Goal: Feedback & Contribution: Leave review/rating

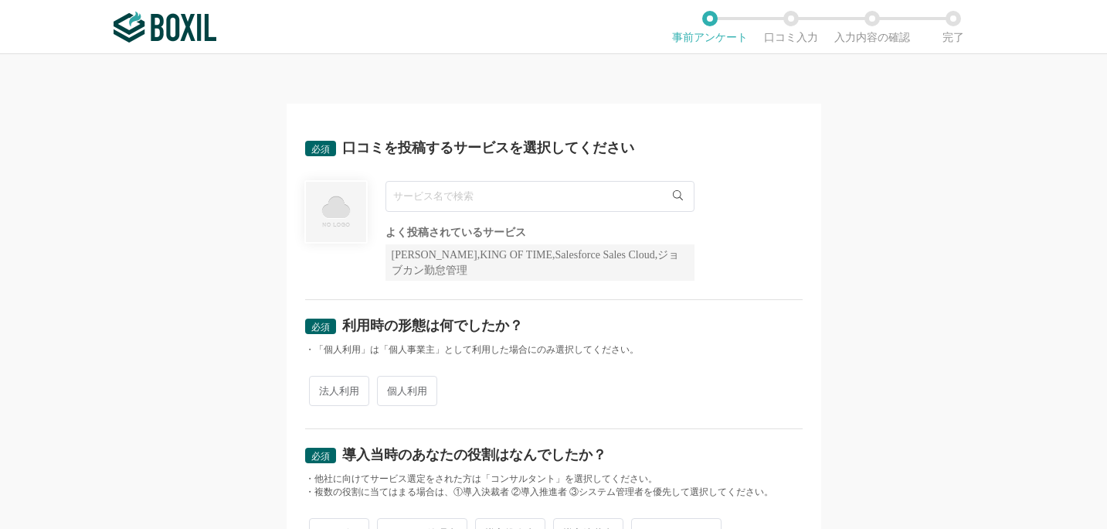
click at [541, 201] on input "text" at bounding box center [540, 196] width 309 height 31
click at [538, 192] on input "text" at bounding box center [540, 196] width 309 height 31
type input "か"
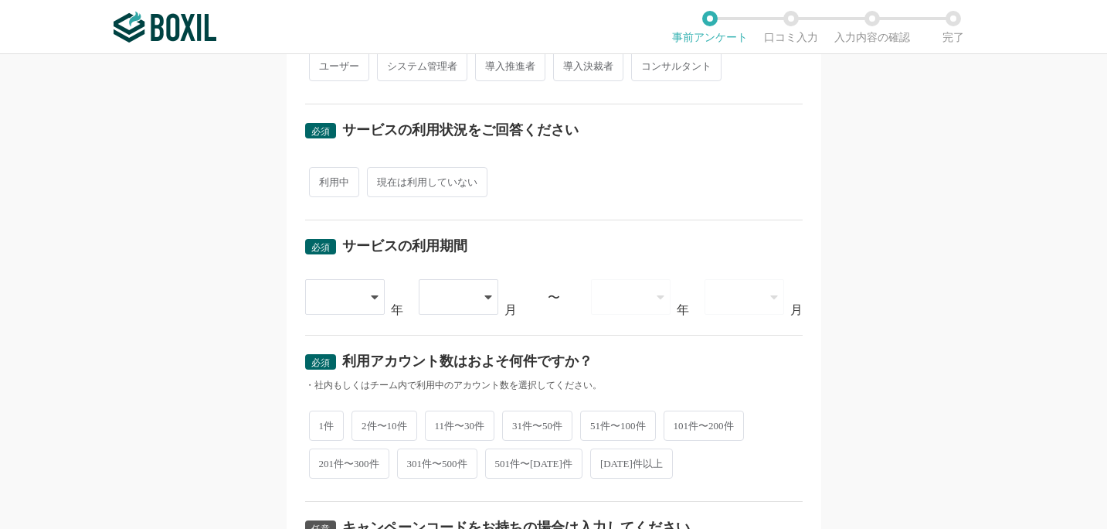
scroll to position [467, 0]
type input "採用一括かんりくん"
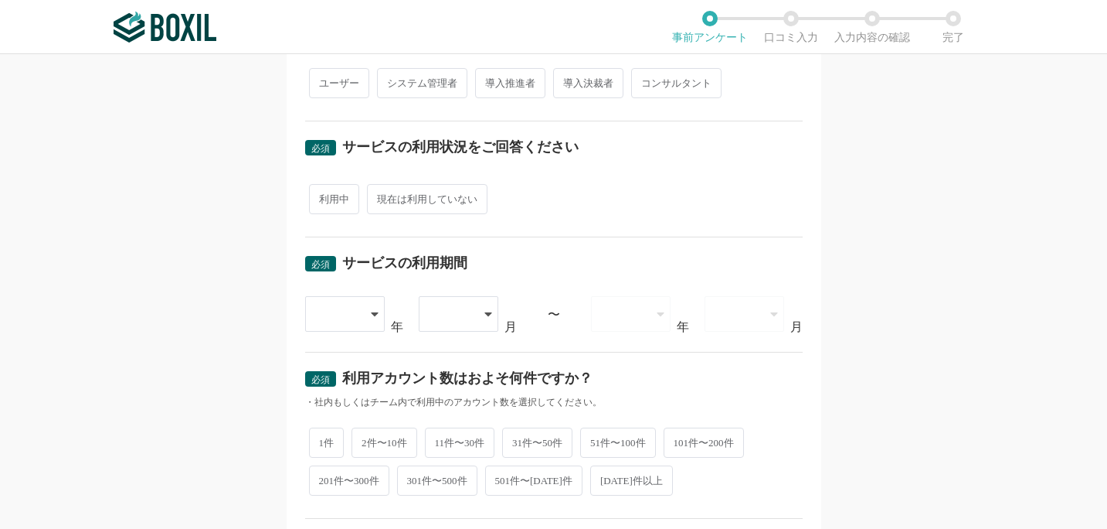
scroll to position [484, 0]
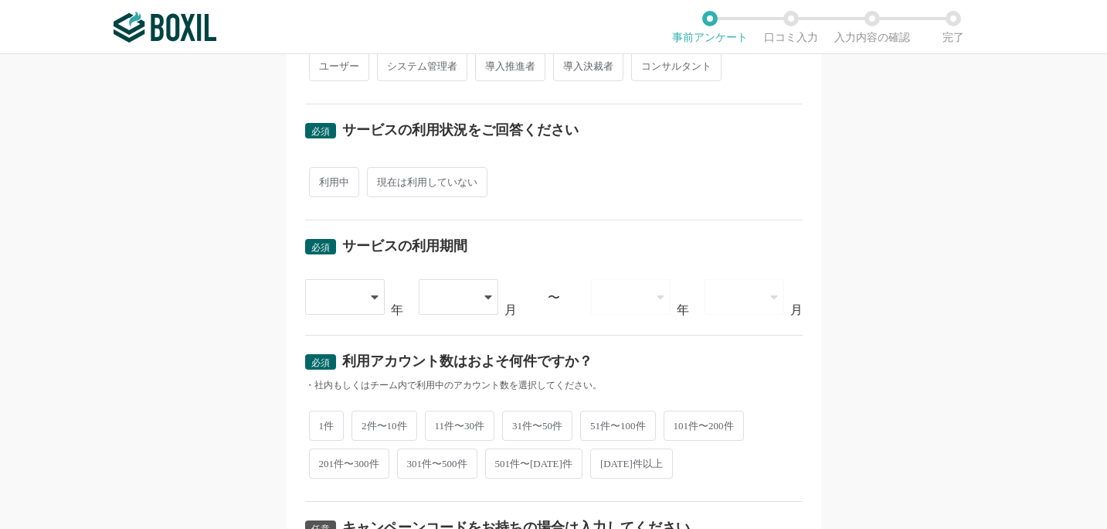
click at [411, 189] on span "現在は利用していない" at bounding box center [427, 182] width 121 height 30
click at [381, 179] on input "現在は利用していない" at bounding box center [376, 174] width 10 height 10
radio input "true"
click at [370, 306] on div at bounding box center [345, 297] width 80 height 36
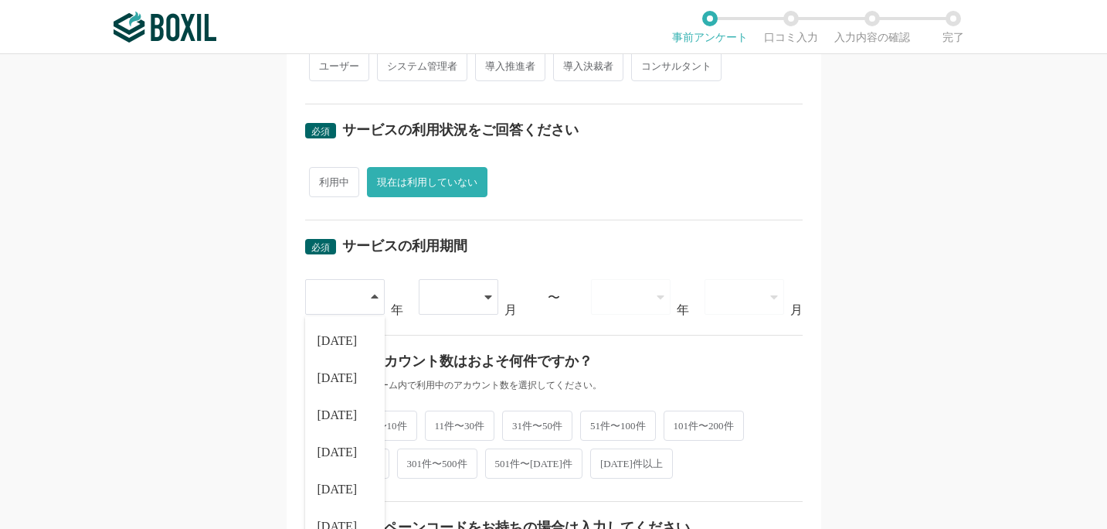
click at [492, 367] on div "必須 利用アカウント数はおよそ何件ですか？" at bounding box center [554, 366] width 498 height 25
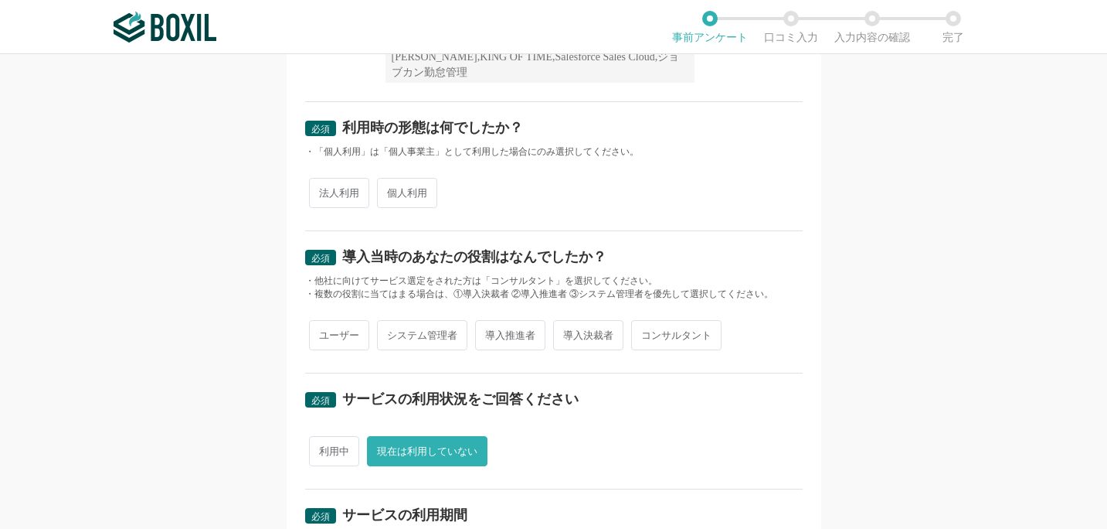
scroll to position [267, 0]
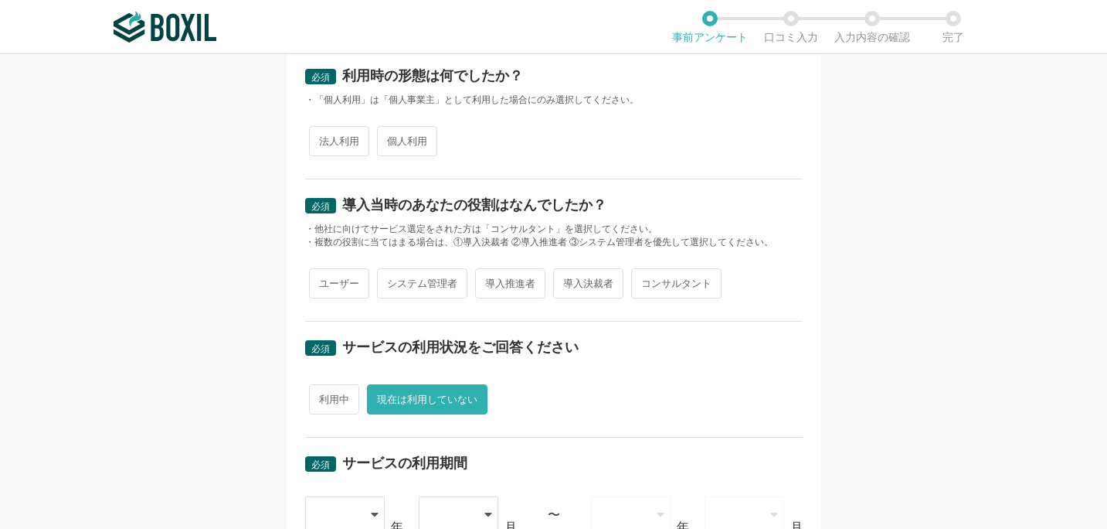
click at [356, 142] on span "法人利用" at bounding box center [339, 141] width 60 height 30
click at [323, 138] on input "法人利用" at bounding box center [318, 133] width 10 height 10
radio input "true"
click at [342, 288] on span "ユーザー" at bounding box center [339, 283] width 60 height 30
click at [323, 281] on input "ユーザー" at bounding box center [318, 275] width 10 height 10
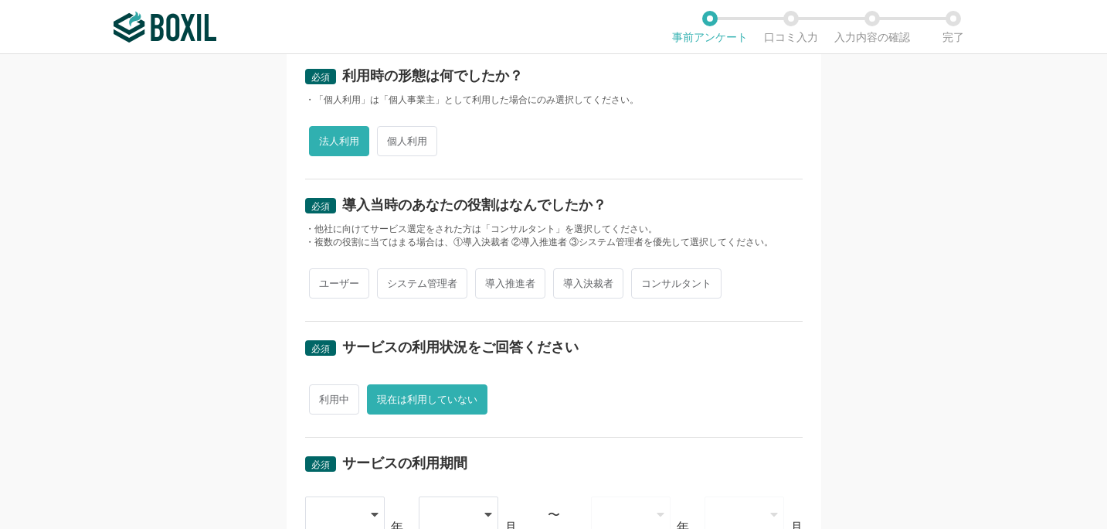
radio input "true"
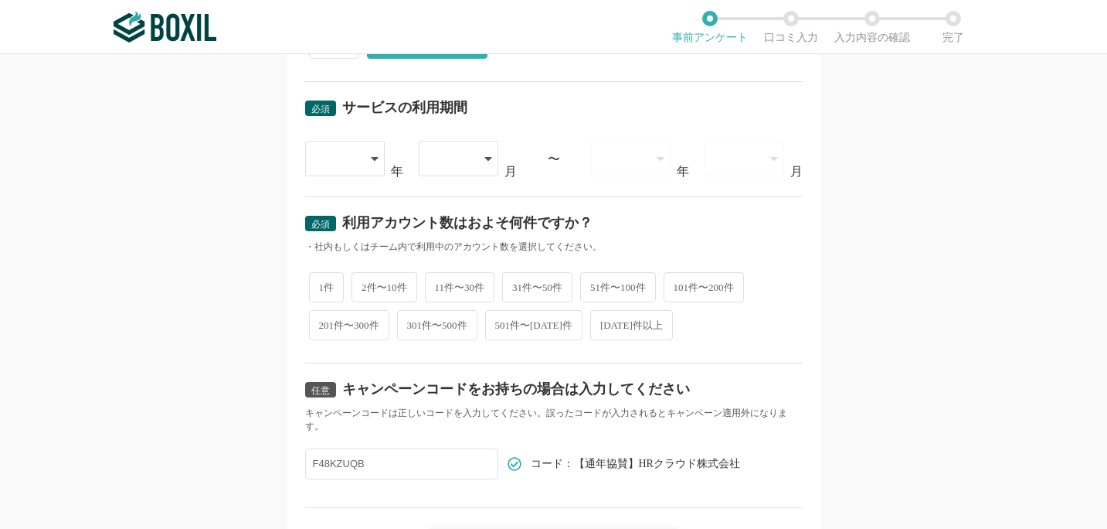
scroll to position [630, 0]
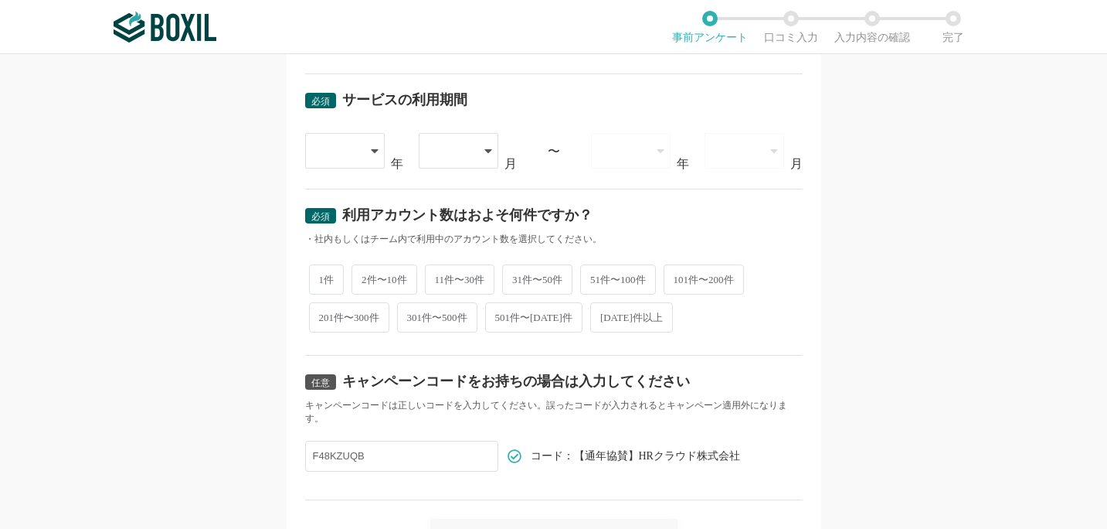
click at [332, 150] on div at bounding box center [337, 151] width 44 height 34
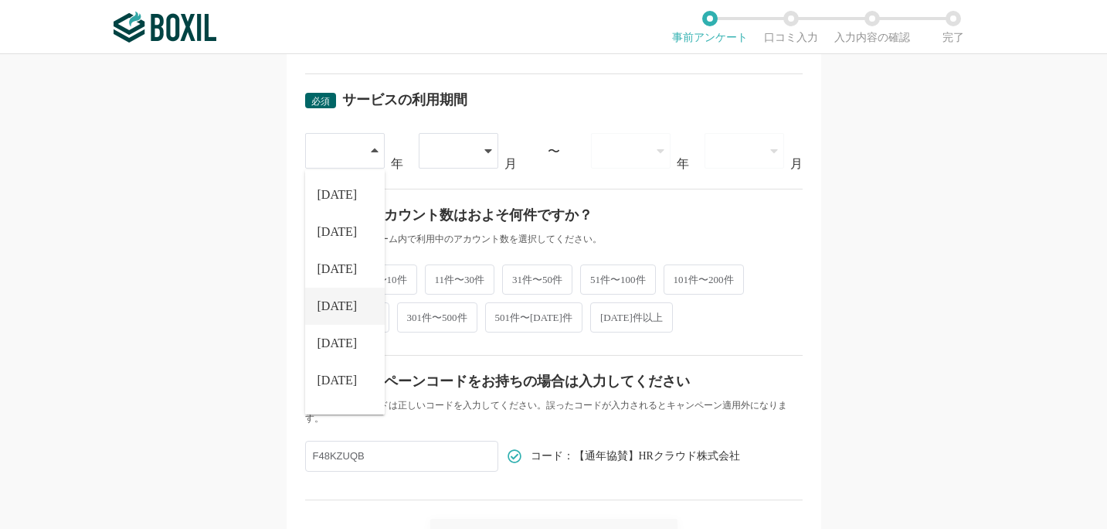
scroll to position [176, 0]
click at [339, 317] on span "[DATE]" at bounding box center [338, 315] width 40 height 12
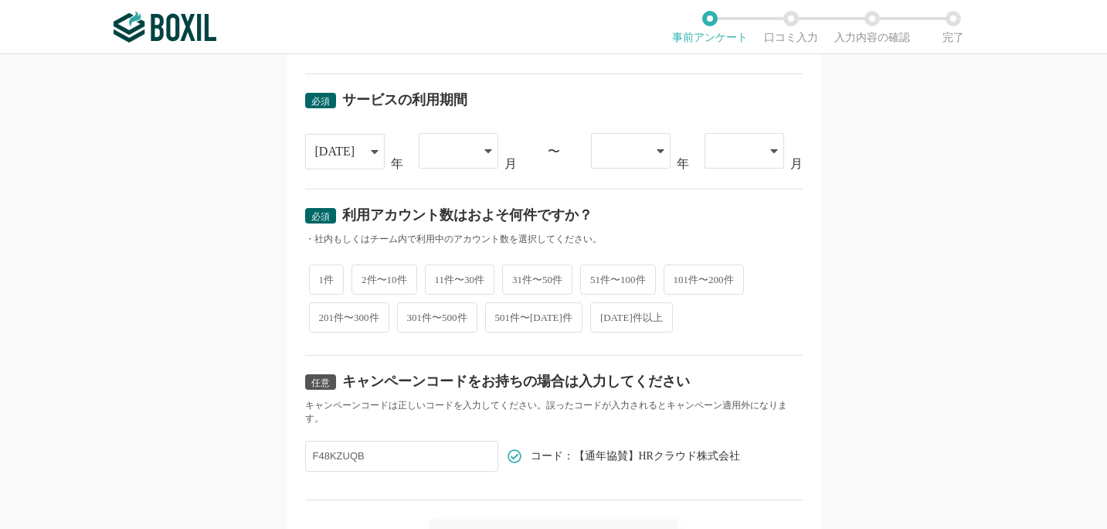
click at [473, 152] on div at bounding box center [459, 151] width 80 height 36
click at [450, 294] on li "04" at bounding box center [459, 305] width 80 height 37
click at [385, 284] on span "2件〜10件" at bounding box center [385, 279] width 66 height 30
click at [366, 277] on input "2件〜10件" at bounding box center [361, 272] width 10 height 10
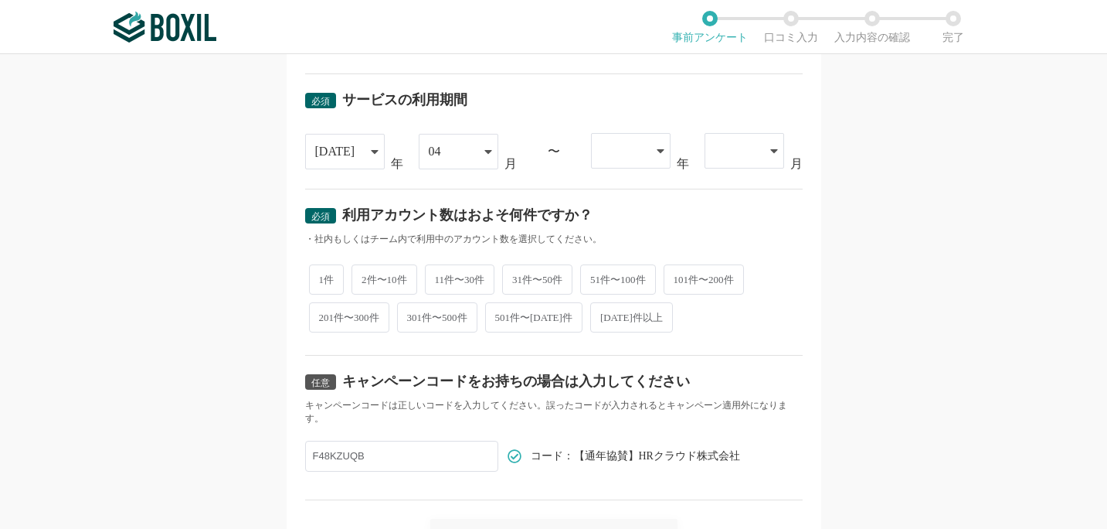
radio input "true"
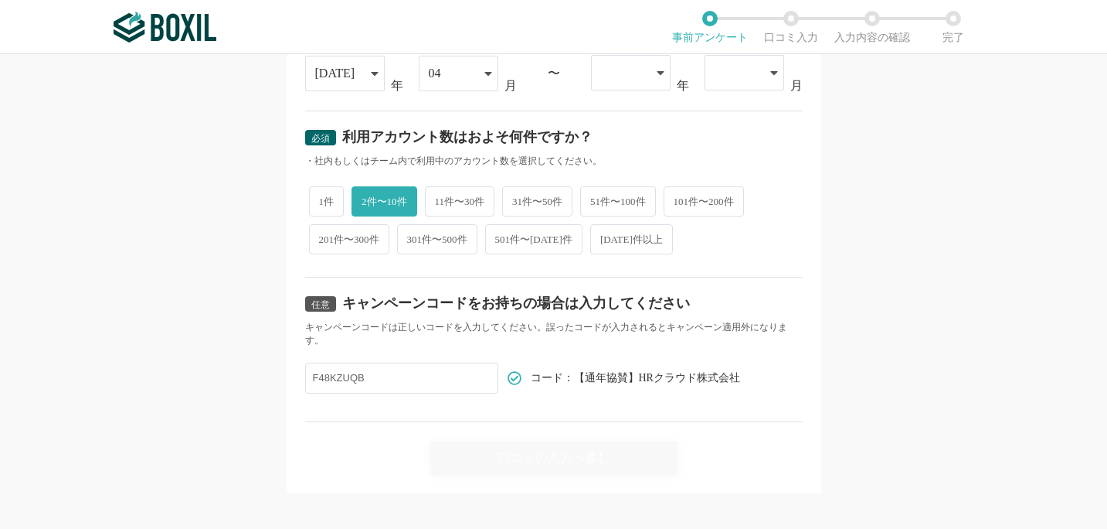
click at [447, 362] on input "F48KZUQB" at bounding box center [401, 377] width 193 height 31
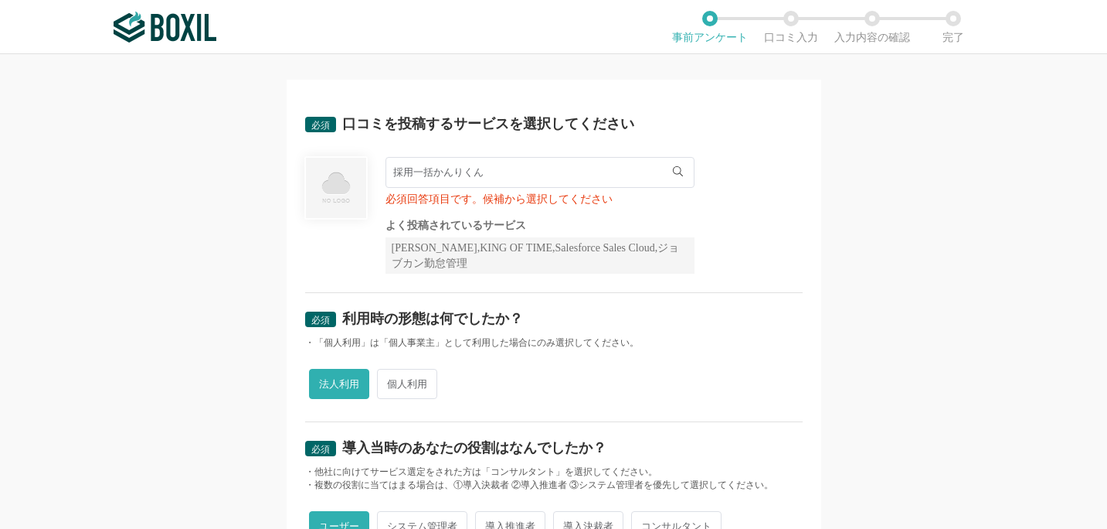
scroll to position [0, 0]
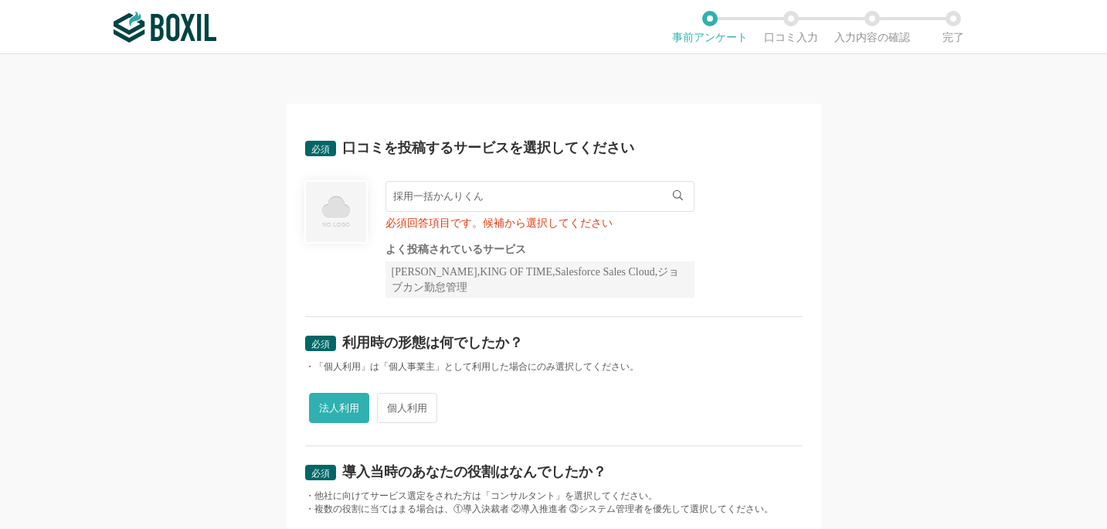
click at [511, 196] on input "採用一括かんりくん" at bounding box center [540, 196] width 309 height 31
click at [491, 238] on li "採用一括かんりくん" at bounding box center [540, 228] width 308 height 31
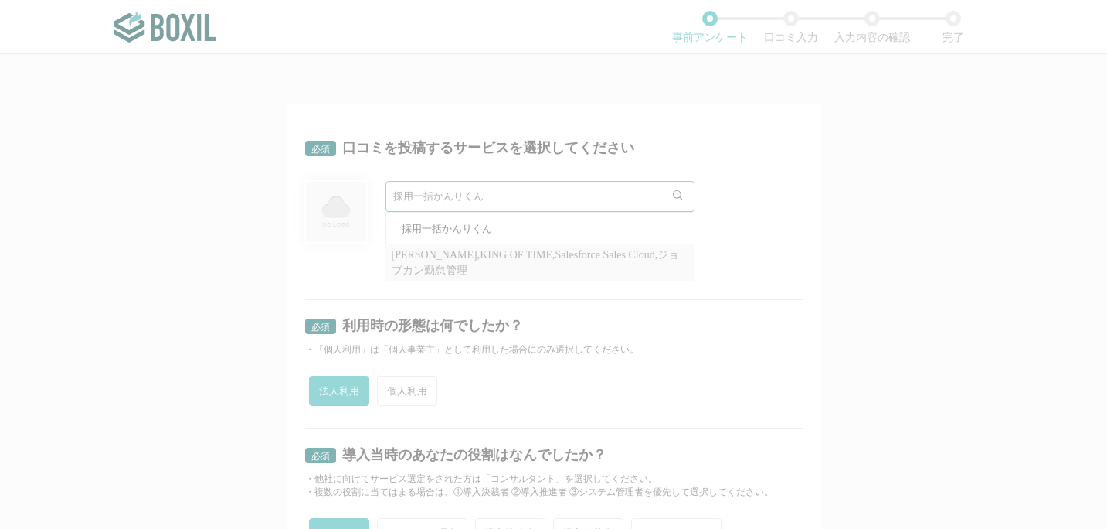
radio input "false"
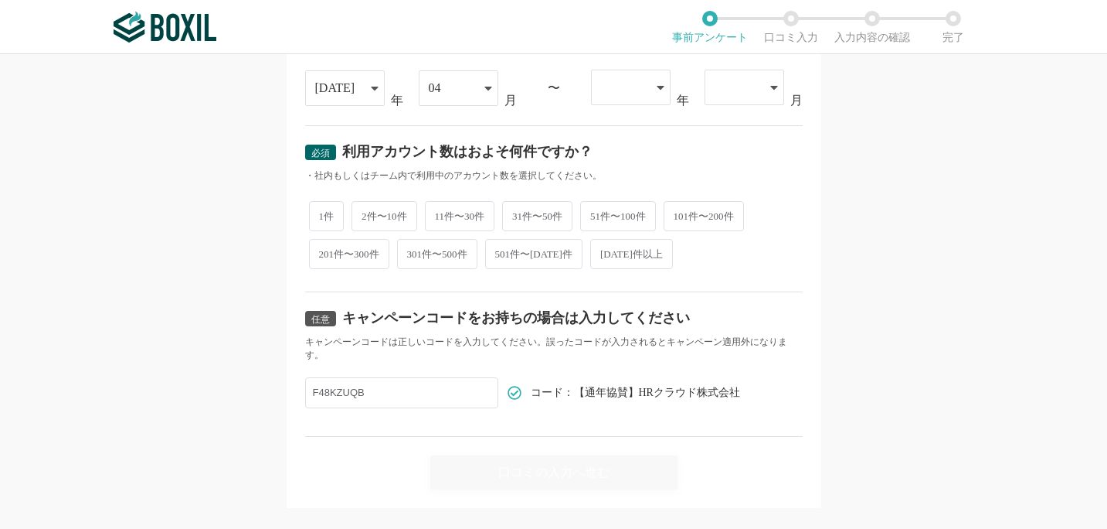
scroll to position [691, 0]
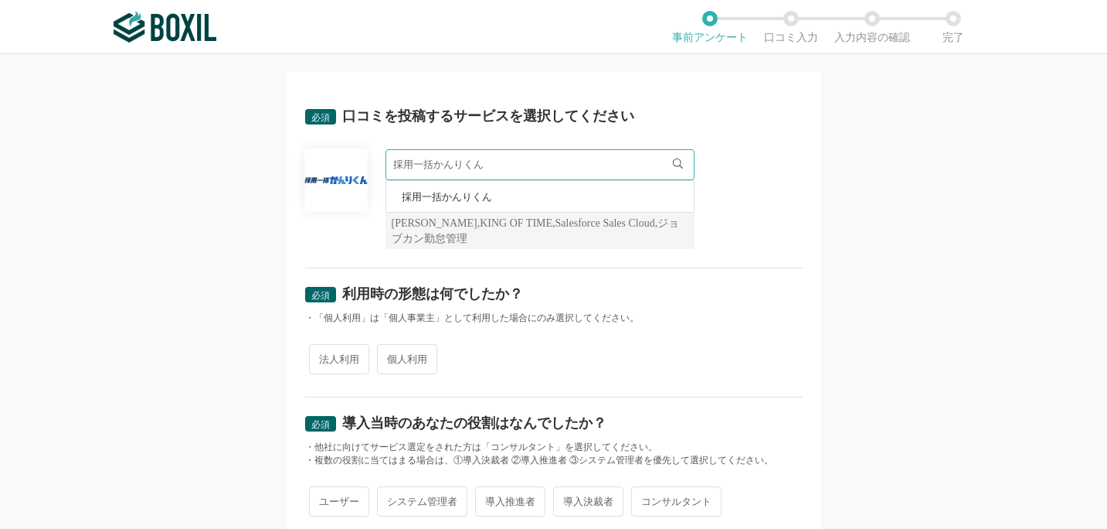
click at [402, 360] on span "個人利用" at bounding box center [407, 359] width 60 height 30
click at [391, 356] on input "個人利用" at bounding box center [386, 351] width 10 height 10
radio input "true"
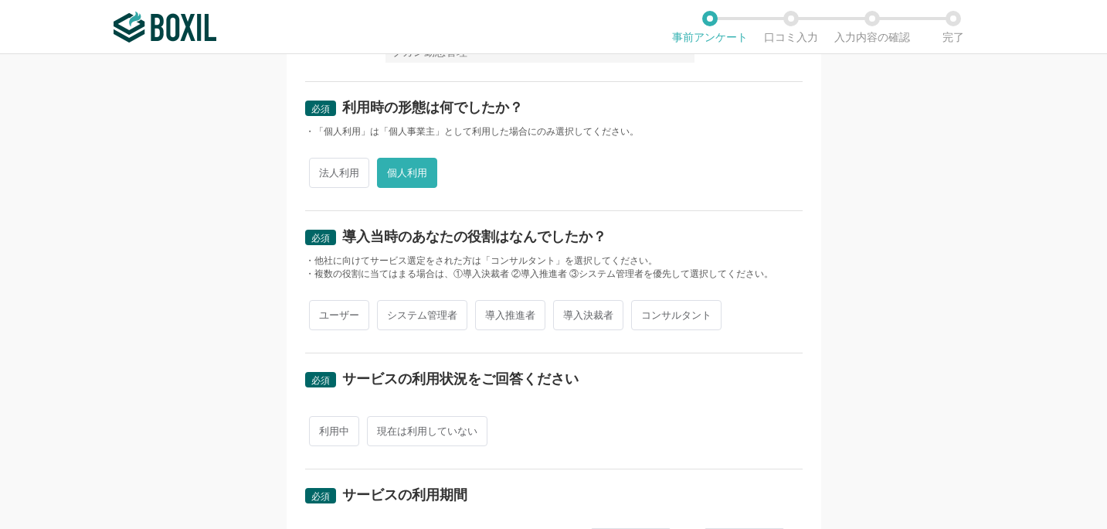
click at [340, 318] on span "ユーザー" at bounding box center [339, 315] width 60 height 30
click at [323, 312] on input "ユーザー" at bounding box center [318, 307] width 10 height 10
radio input "true"
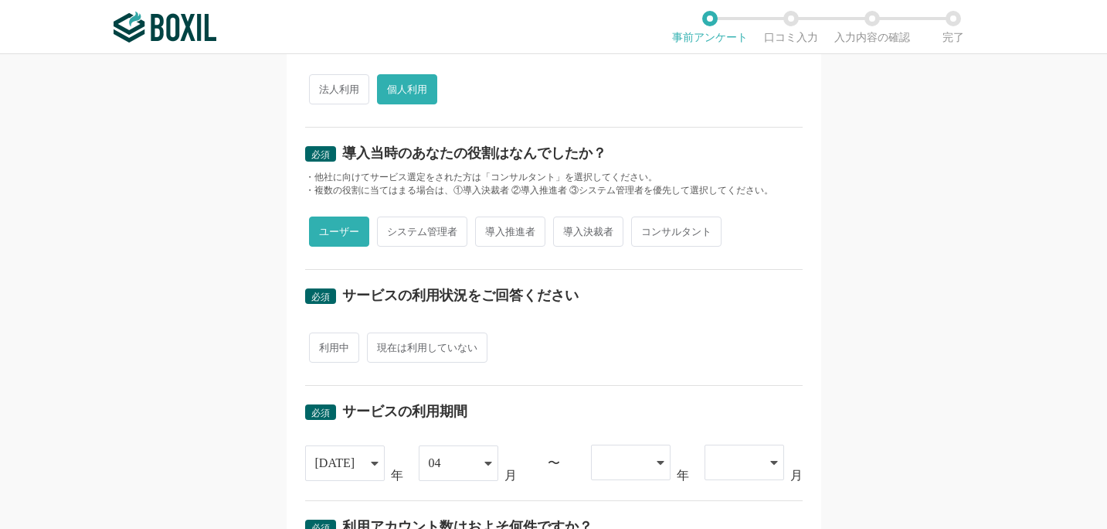
click at [329, 351] on span "利用中" at bounding box center [334, 347] width 50 height 30
click at [323, 345] on input "利用中" at bounding box center [318, 340] width 10 height 10
radio input "true"
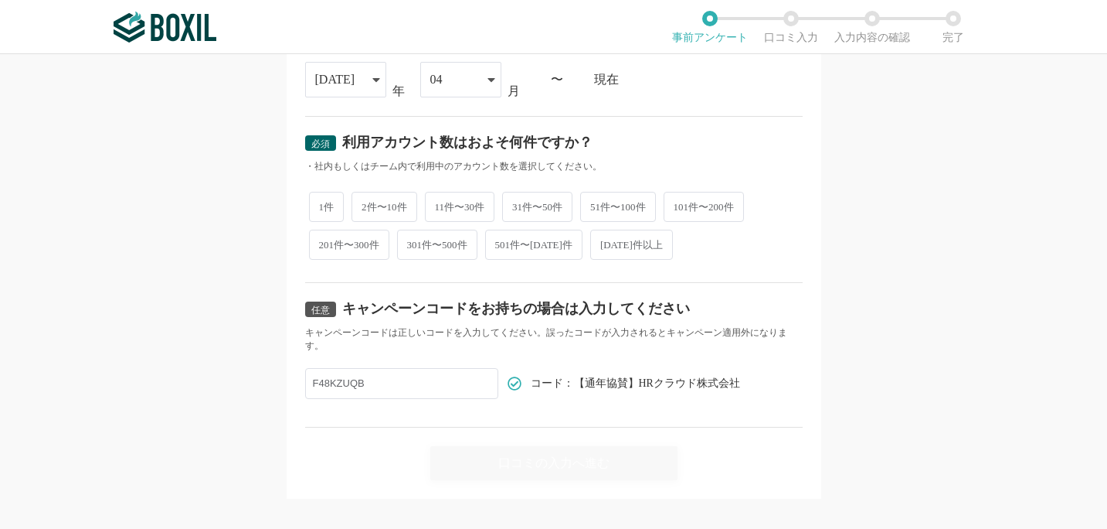
scroll to position [690, 0]
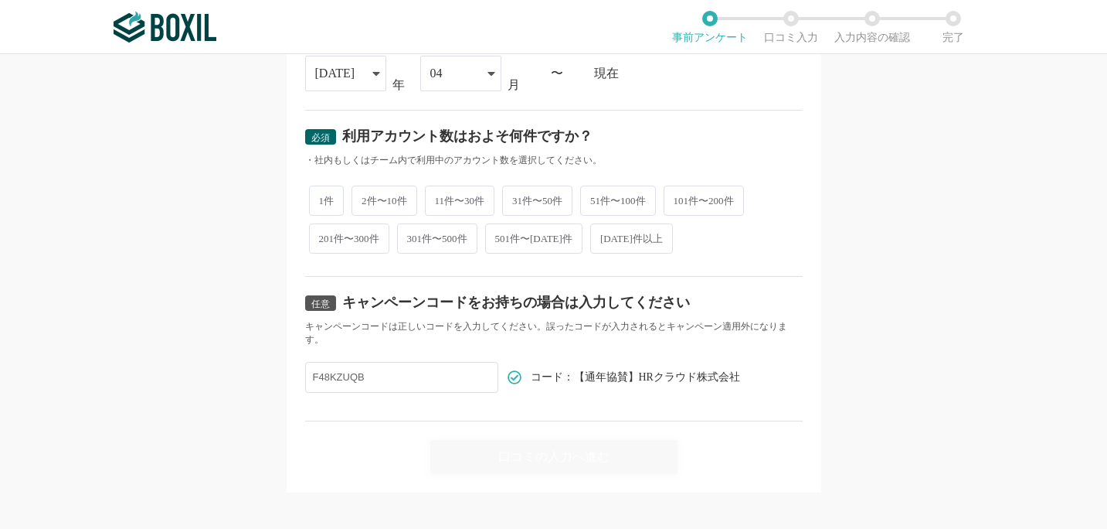
click at [410, 362] on input "F48KZUQB" at bounding box center [401, 377] width 193 height 31
click at [378, 210] on span "2件〜10件" at bounding box center [385, 200] width 66 height 30
click at [366, 198] on input "2件〜10件" at bounding box center [361, 193] width 10 height 10
radio input "true"
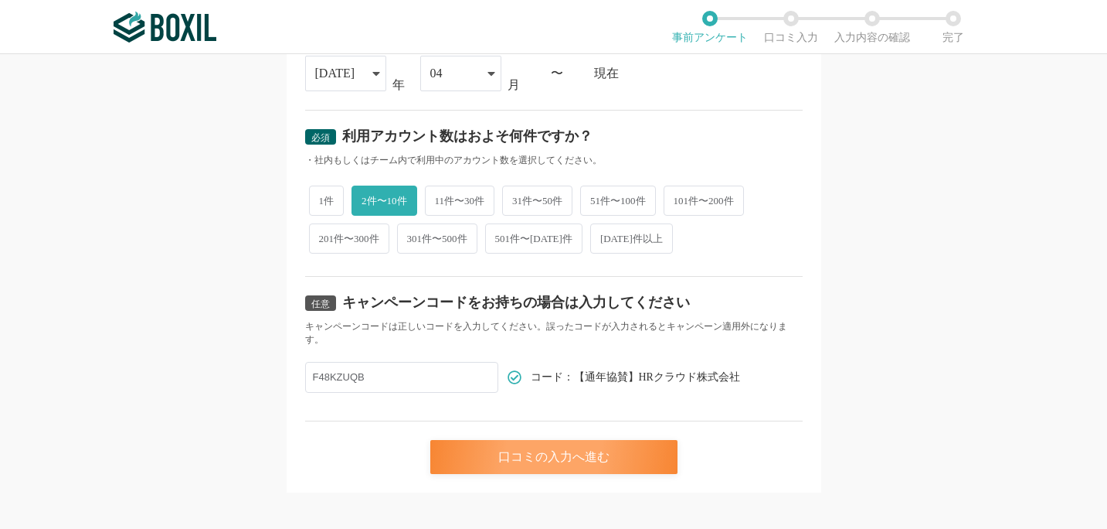
click at [468, 452] on div "口コミの入力へ進む" at bounding box center [553, 457] width 247 height 34
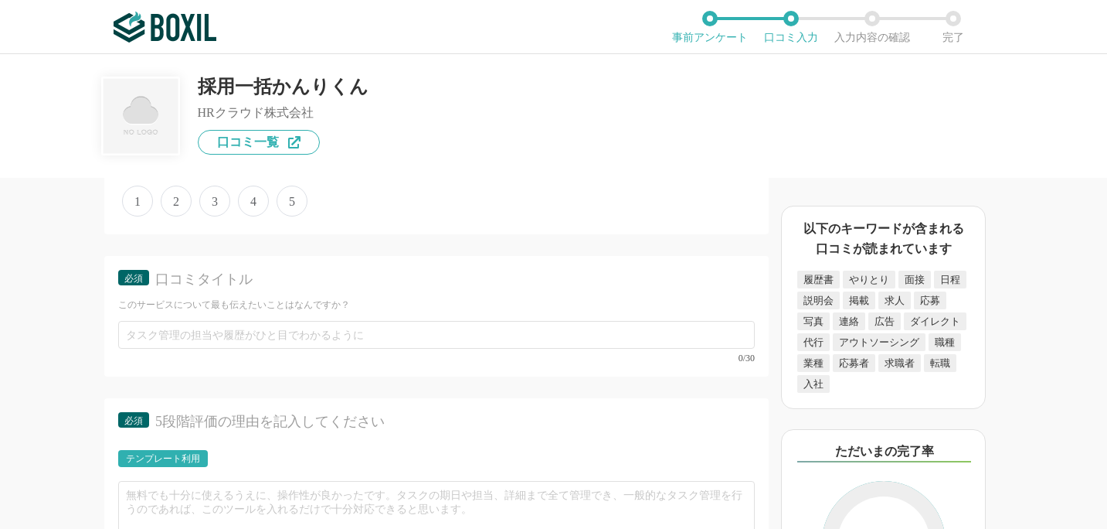
scroll to position [3688, 0]
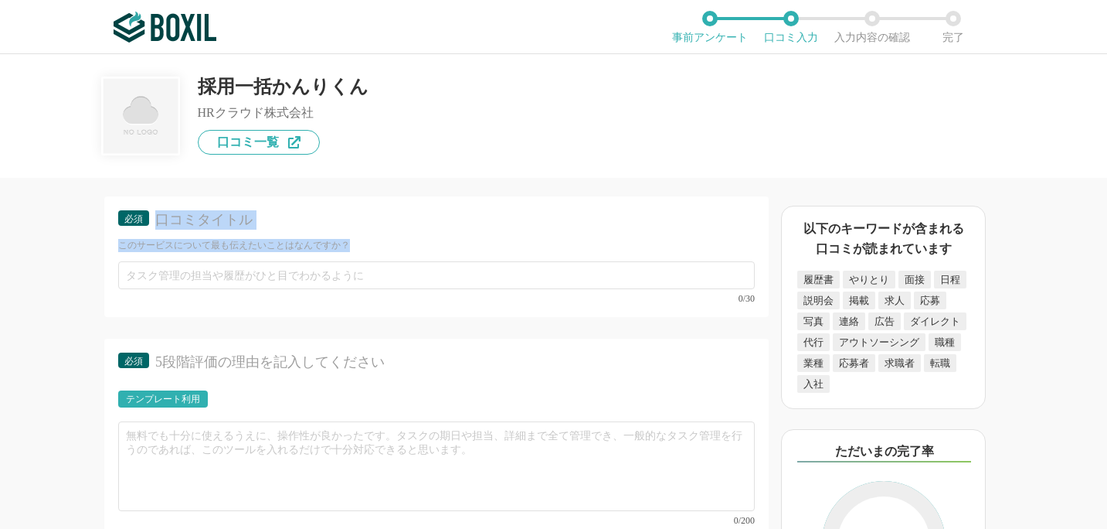
drag, startPoint x: 156, startPoint y: 222, endPoint x: 392, endPoint y: 247, distance: 237.1
click at [391, 247] on div "必須 口コミタイトル このサービスについて最も伝えたいことはなんですか？" at bounding box center [436, 231] width 637 height 42
copy div "口コミタイトル このサービスについて最も伝えたいことはなんですか？"
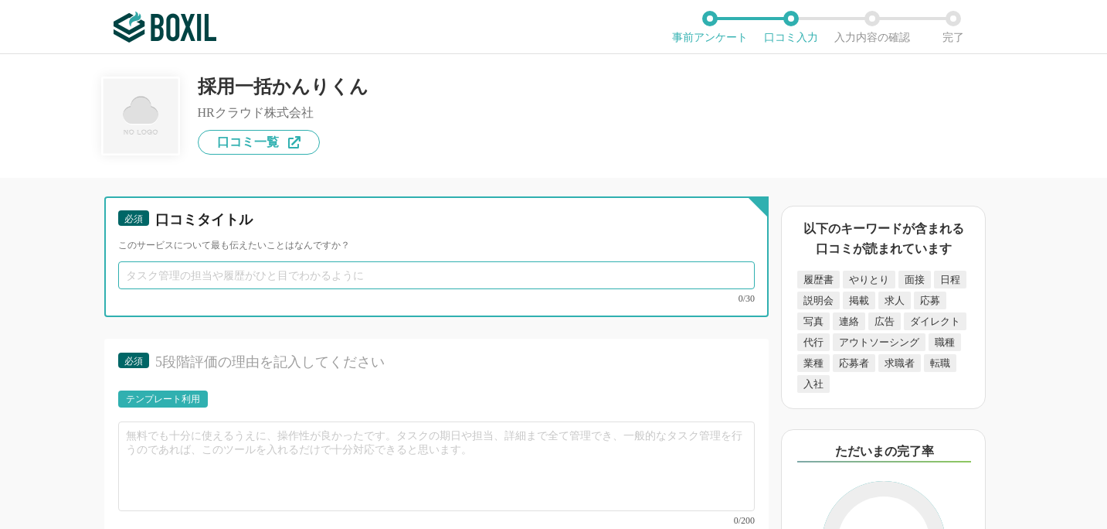
drag, startPoint x: 130, startPoint y: 274, endPoint x: 426, endPoint y: 277, distance: 296.0
click at [426, 277] on input "text" at bounding box center [436, 275] width 637 height 28
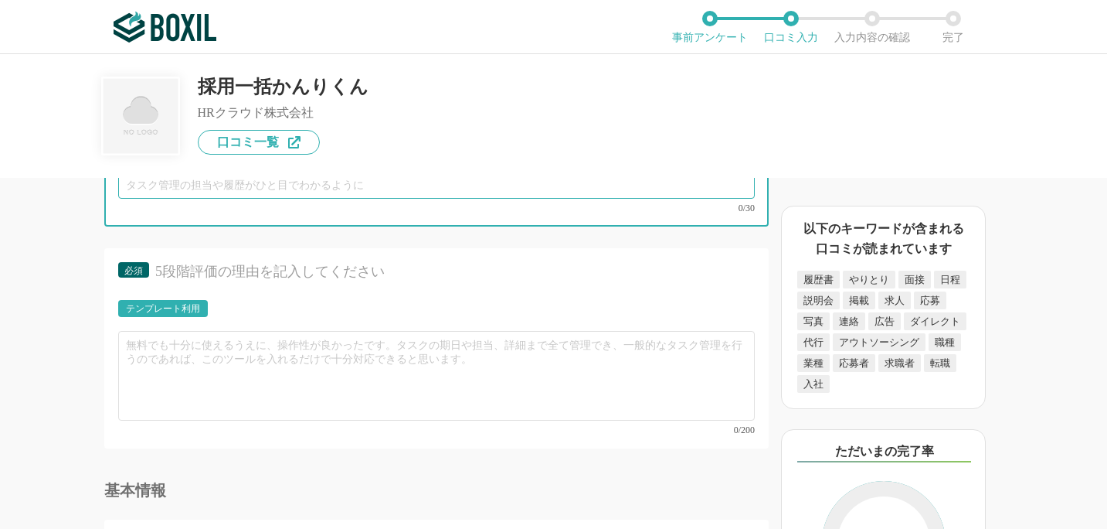
scroll to position [3795, 0]
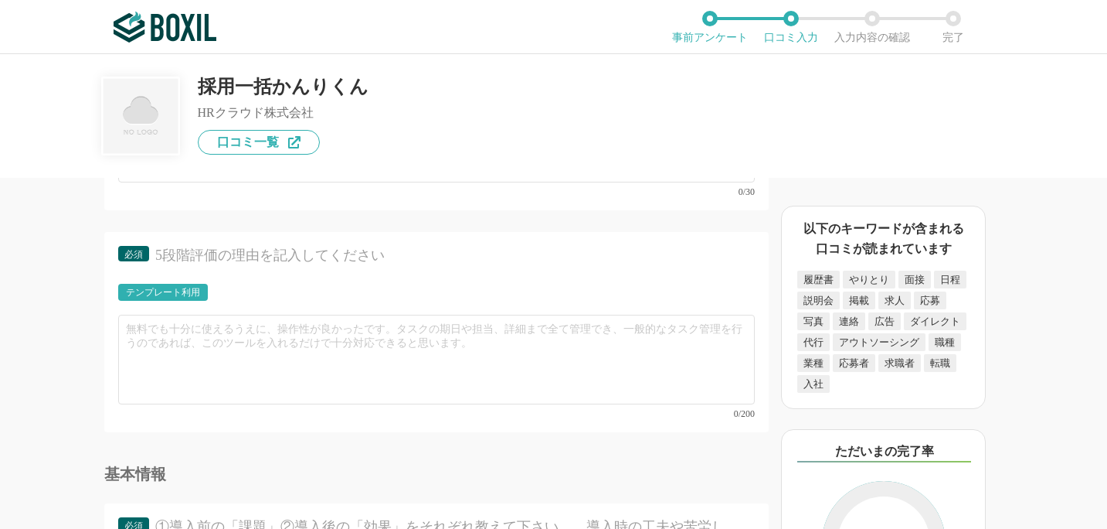
click at [324, 251] on div "必須 5段階評価の理由を記入してください テンプレート利用 0/200" at bounding box center [436, 332] width 665 height 200
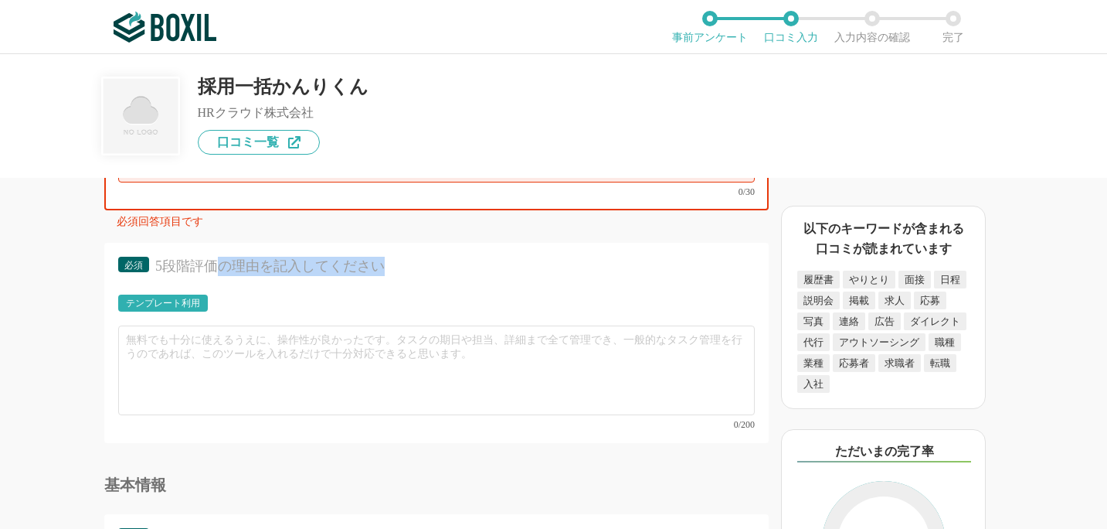
drag, startPoint x: 386, startPoint y: 257, endPoint x: 219, endPoint y: 257, distance: 166.9
click at [219, 257] on div "5段階評価の理由を記入してください" at bounding box center [441, 266] width 573 height 19
drag, startPoint x: 156, startPoint y: 265, endPoint x: 429, endPoint y: 253, distance: 273.1
click at [427, 260] on div "5段階評価の理由を記入してください" at bounding box center [441, 266] width 573 height 19
copy div "5段階評価の理由を記入してください"
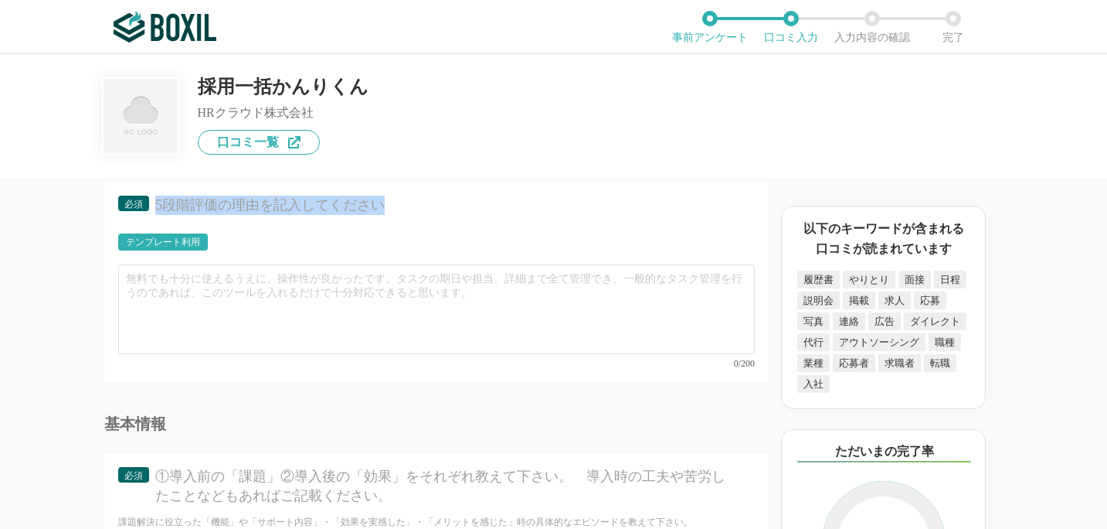
scroll to position [3853, 0]
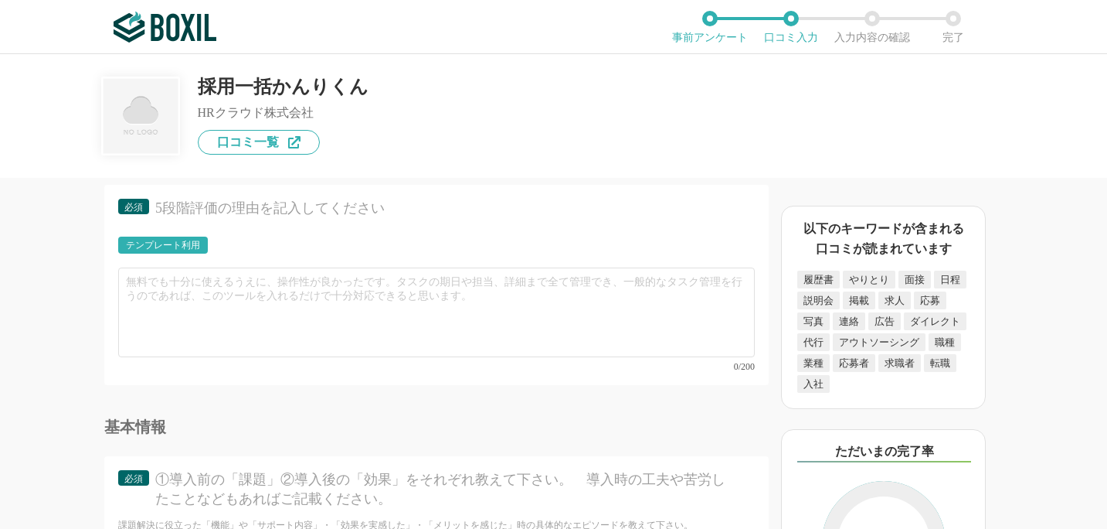
click at [148, 243] on div "テンプレート利用" at bounding box center [163, 244] width 74 height 9
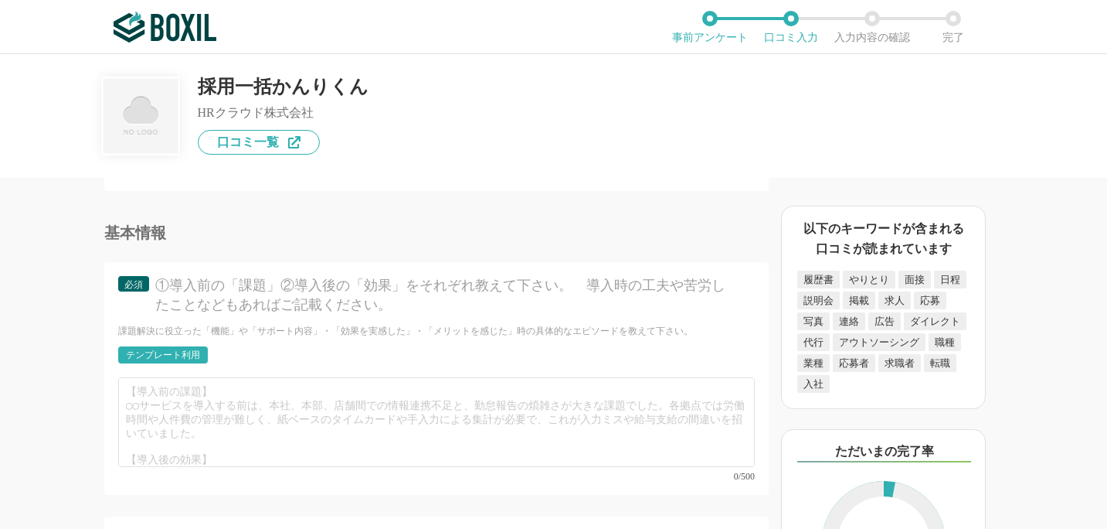
scroll to position [4050, 0]
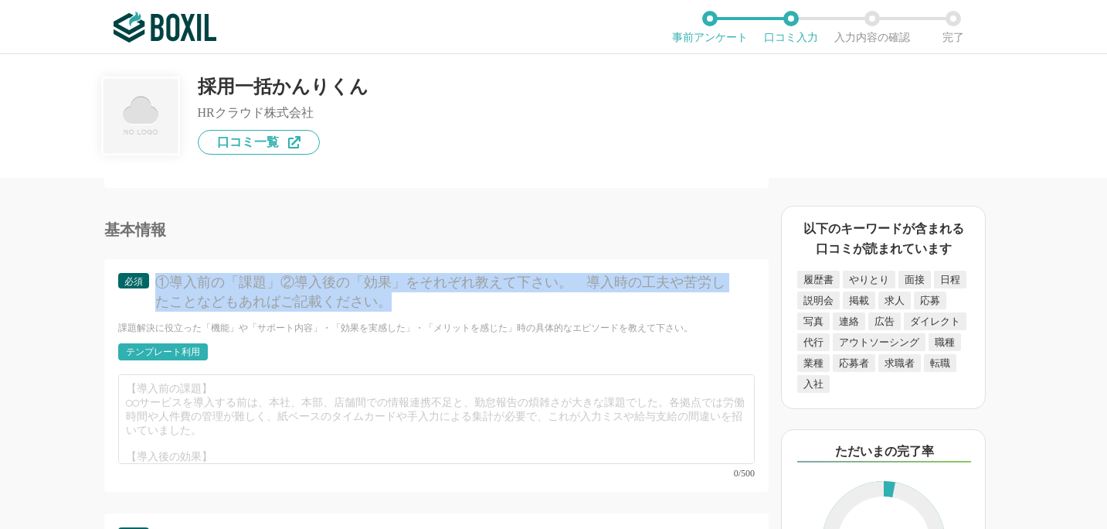
drag, startPoint x: 158, startPoint y: 279, endPoint x: 421, endPoint y: 297, distance: 263.4
click at [422, 297] on div "①導入前の「課題」②導入後の「効果」をそれぞれ教えて下さい。　導入時の工夫や苦労したことなどもあればご記載ください。" at bounding box center [441, 292] width 573 height 39
copy div "①導入前の「課題」②導入後の「効果」をそれぞれ教えて下さい。　導入時の工夫や苦労したことなどもあればご記載ください。"
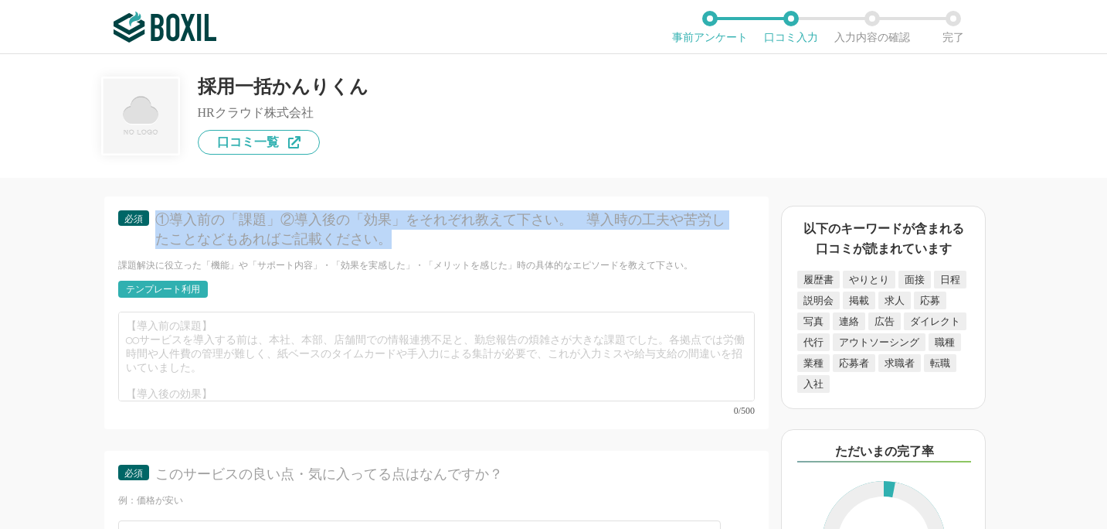
scroll to position [4118, 0]
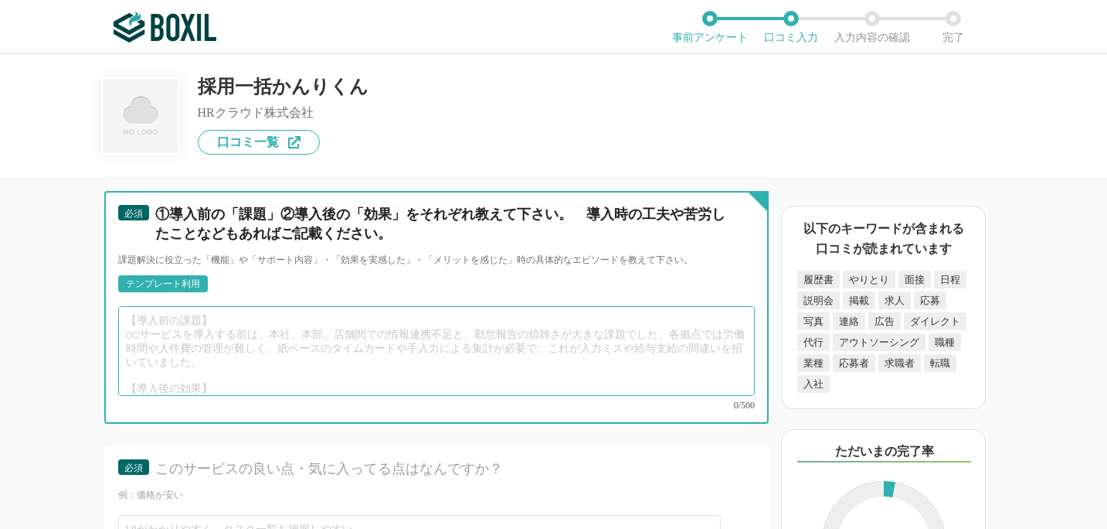
click at [247, 345] on textarea at bounding box center [436, 351] width 637 height 90
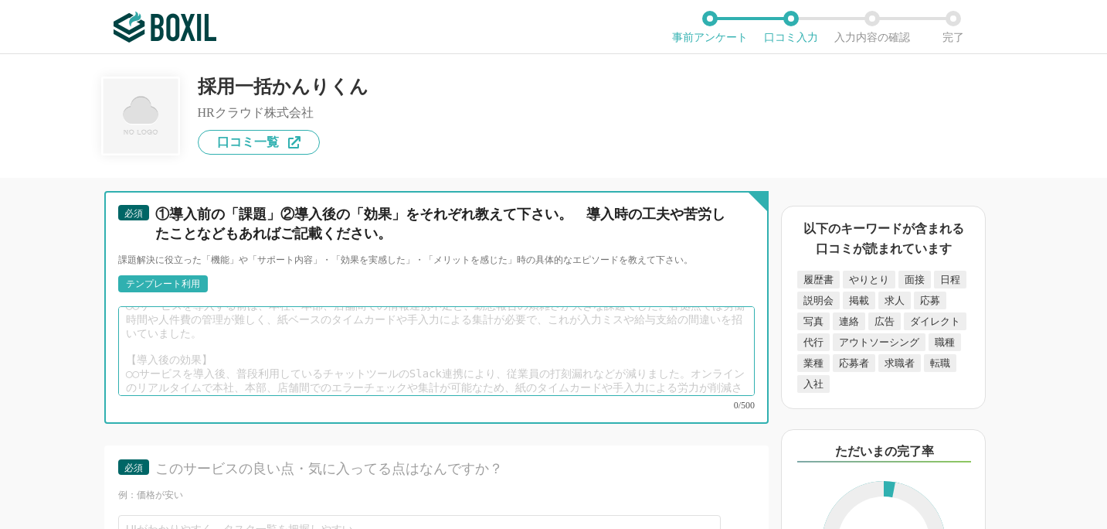
scroll to position [0, 0]
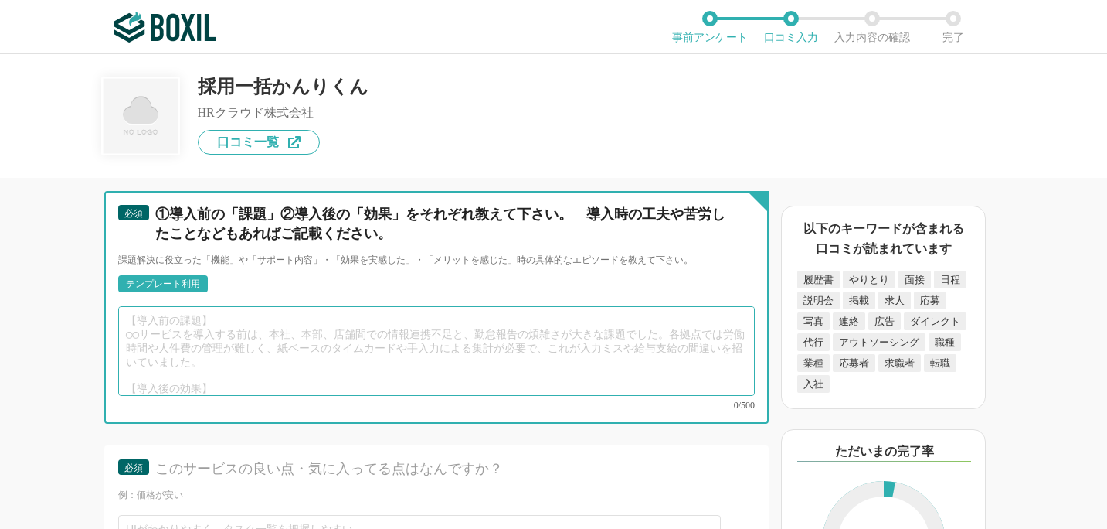
drag, startPoint x: 130, startPoint y: 309, endPoint x: 204, endPoint y: 391, distance: 110.5
click at [204, 391] on div "0/500" at bounding box center [436, 358] width 637 height 104
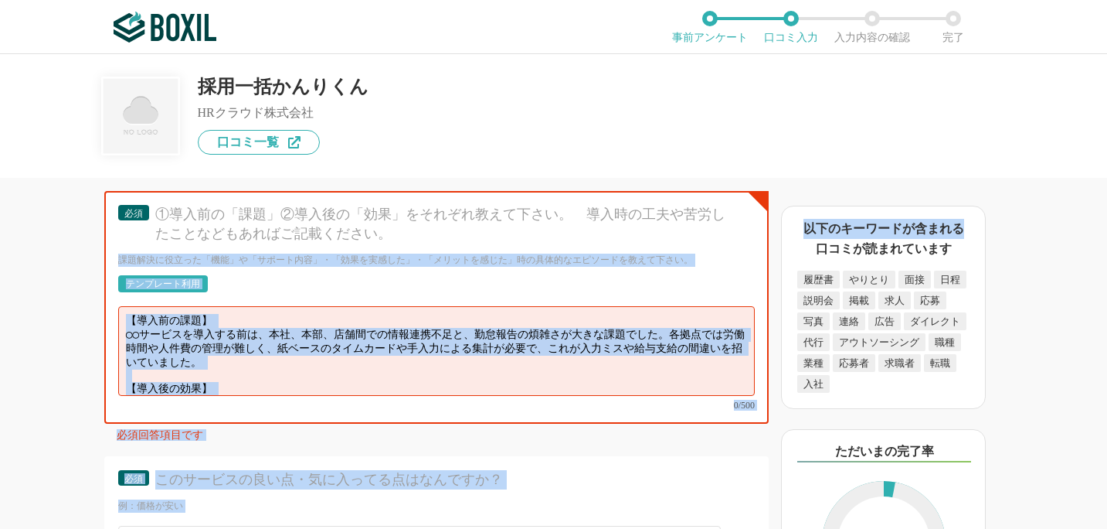
drag, startPoint x: 120, startPoint y: 254, endPoint x: 769, endPoint y: 253, distance: 649.2
click at [770, 253] on div "採用管理システム(ATS)の機能について（5点満点で評価してください） 複数の広告管理を一括化 1 2 3 4 5 利用していない 応募～面接までの自動化 1…" at bounding box center [553, 291] width 1107 height 475
copy div "課題解決に役立った「機能」や「サポート内容」・「効果を実感した」・「メリットを感じた」時の具体的なエピソードを教えて下さい。 テンプレート利用 0/500 必…"
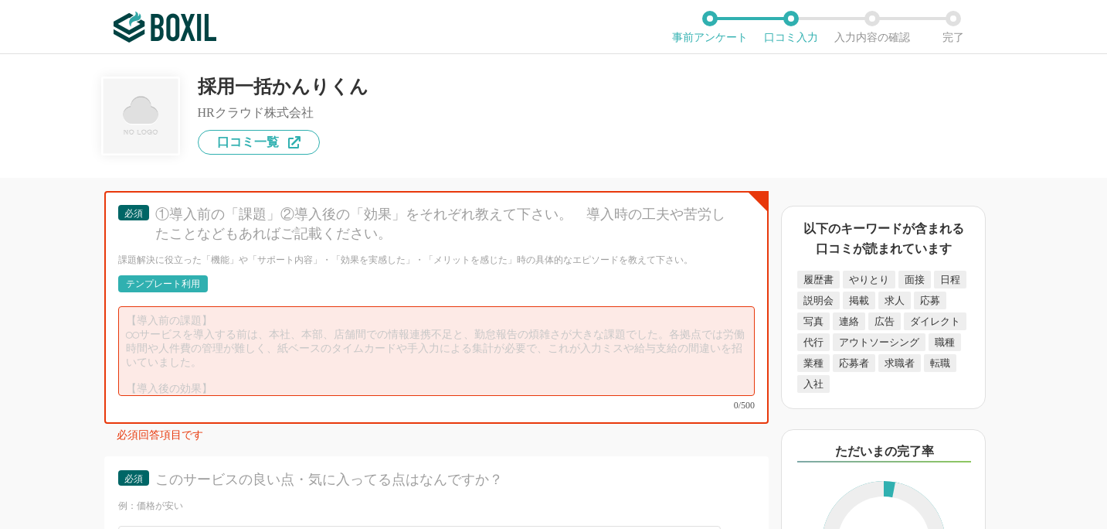
click at [650, 253] on div "課題解決に役立った「機能」や「サポート内容」・「効果を実感した」・「メリットを感じた」時の具体的なエピソードを教えて下さい。" at bounding box center [436, 259] width 637 height 13
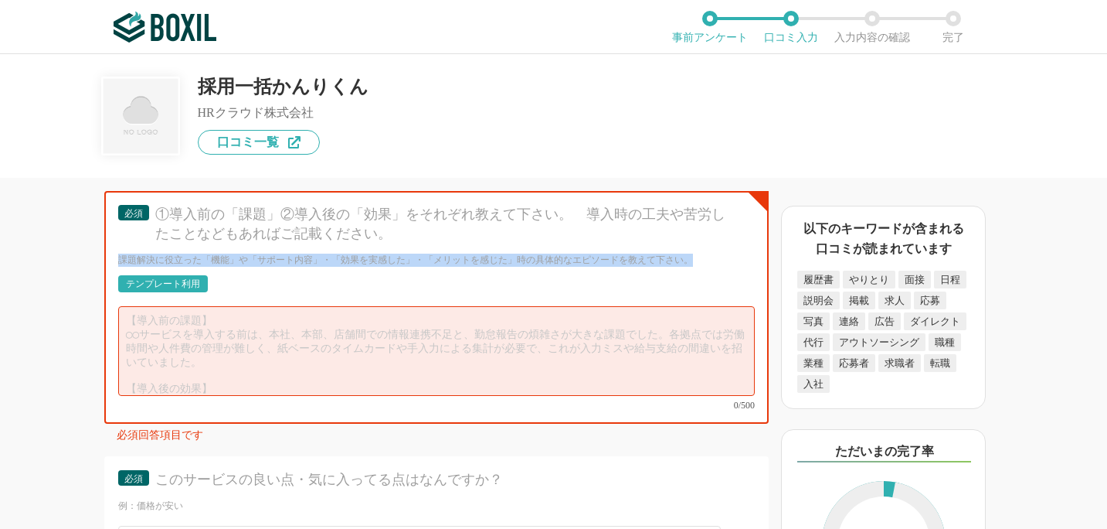
drag, startPoint x: 699, startPoint y: 253, endPoint x: 114, endPoint y: 253, distance: 585.0
click at [114, 253] on div "必須 ①導入前の「課題」②導入後の「効果」をそれぞれ教えて下さい。　導入時の工夫や苦労したことなどもあればご記載ください。 課題解決に役立った「機能」や「サポ…" at bounding box center [436, 307] width 665 height 233
copy div "課題解決に役立った「機能」や「サポート内容」・「効果を実感した」・「メリットを感じた」時の具体的なエピソードを教えて下さい。"
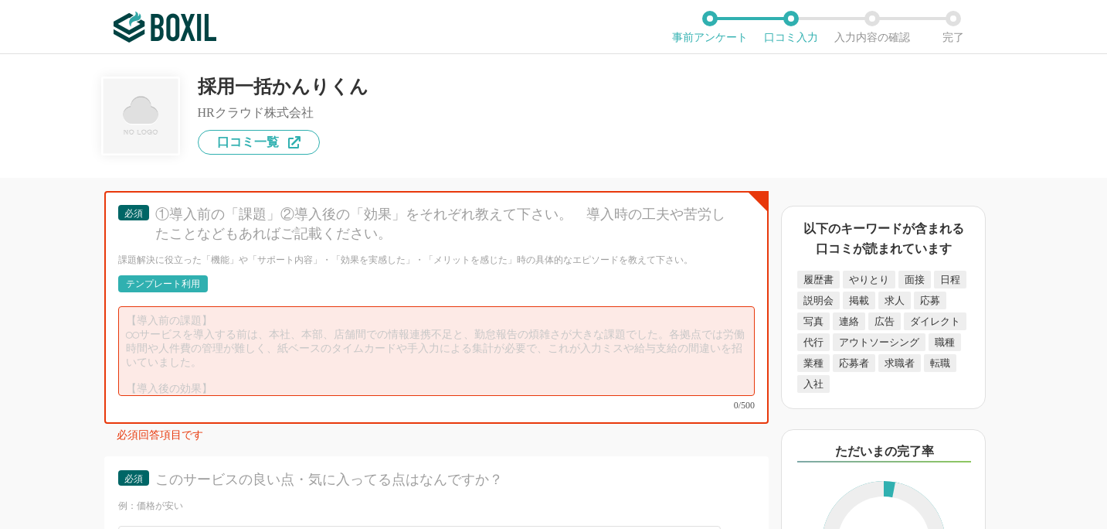
click at [247, 297] on div "テンプレート利用 0/500" at bounding box center [436, 342] width 637 height 134
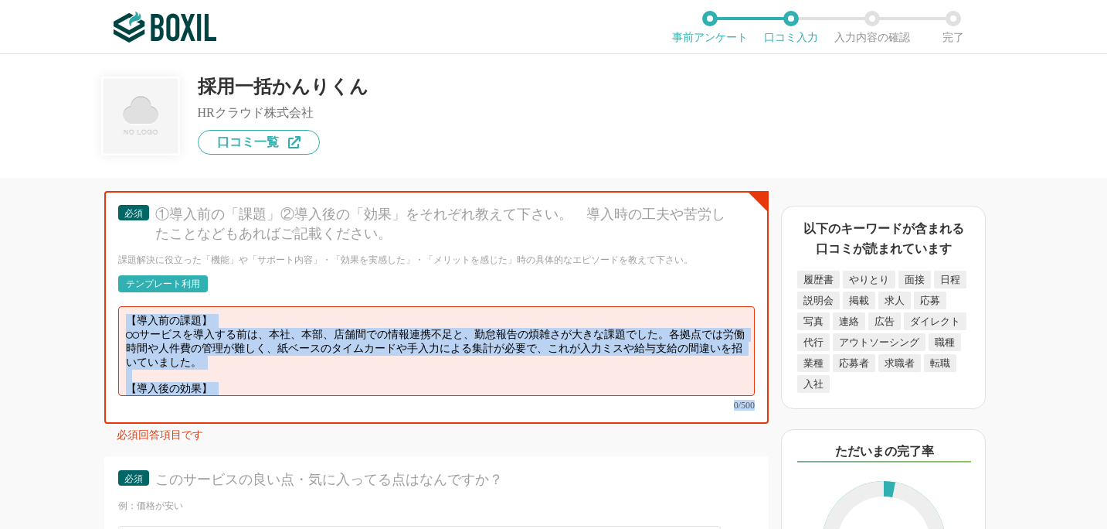
drag, startPoint x: 216, startPoint y: 282, endPoint x: 374, endPoint y: 396, distance: 194.8
click at [374, 396] on div "必須 ①導入前の「課題」②導入後の「効果」をそれぞれ教えて下さい。　導入時の工夫や苦労したことなどもあればご記載ください。 課題解決に役立った「機能」や「サポ…" at bounding box center [436, 307] width 665 height 233
copy div "テンプレート利用 0/500"
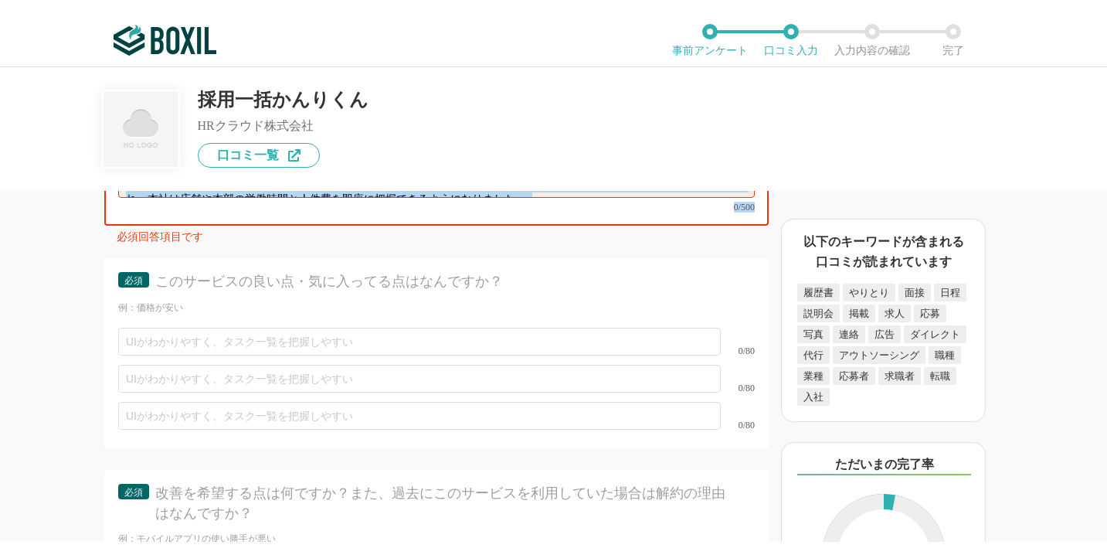
scroll to position [4332, 0]
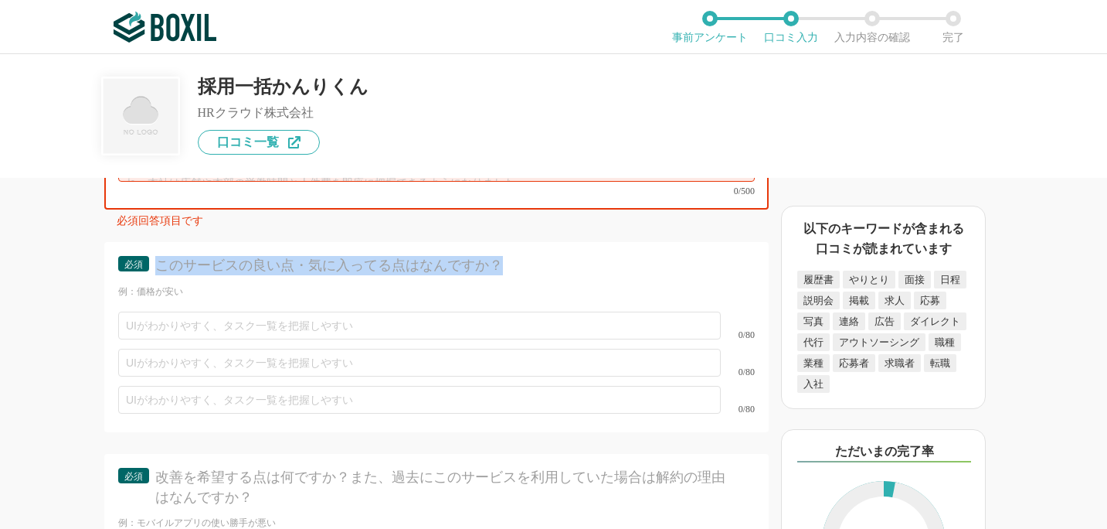
drag, startPoint x: 545, startPoint y: 247, endPoint x: 155, endPoint y: 253, distance: 390.3
copy div "このサービスの良い点・気に入ってる点はなんですか？"
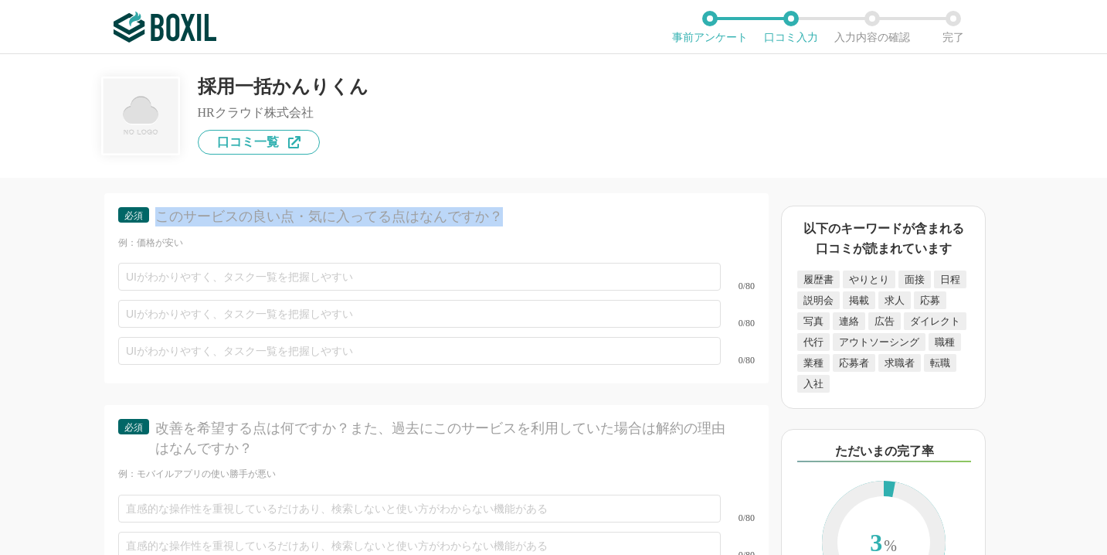
scroll to position [4522, 0]
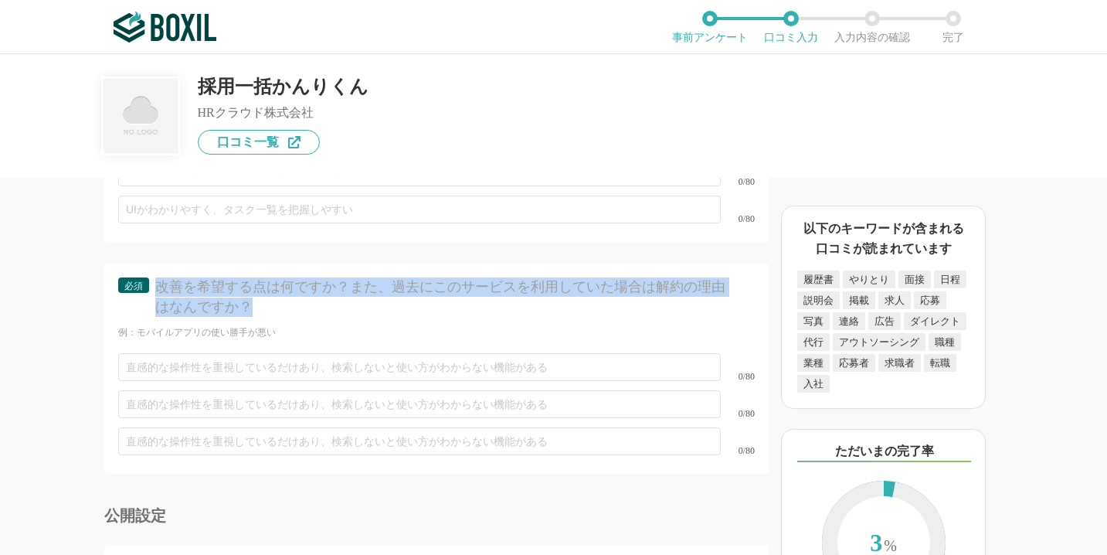
copy div "改善を希望する点は何ですか？また、過去にこのサービスを利用していた場合は解約の理由はなんですか？"
drag, startPoint x: 272, startPoint y: 294, endPoint x: 160, endPoint y: 272, distance: 114.3
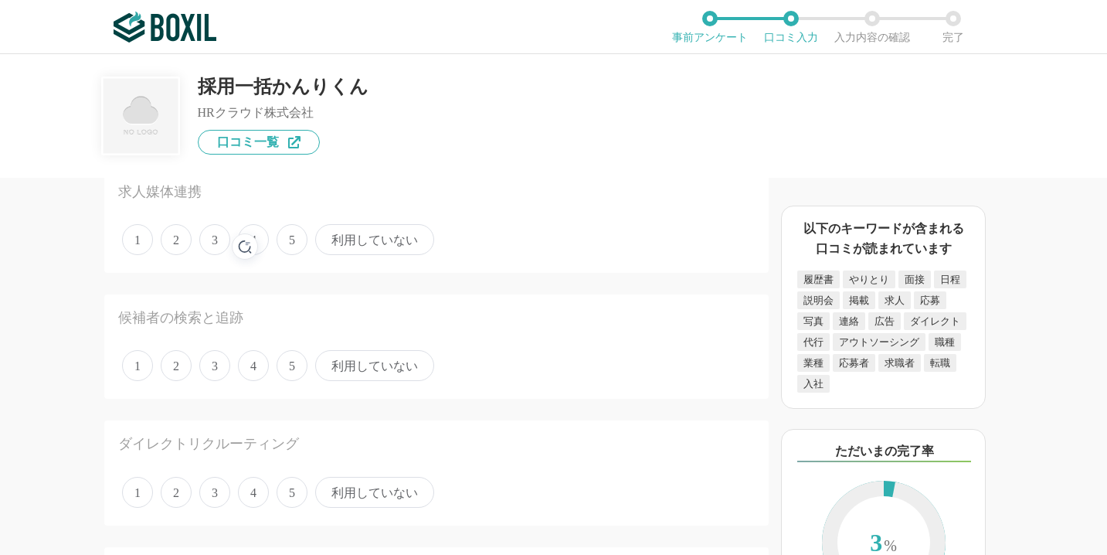
scroll to position [0, 0]
